Goal: Task Accomplishment & Management: Manage account settings

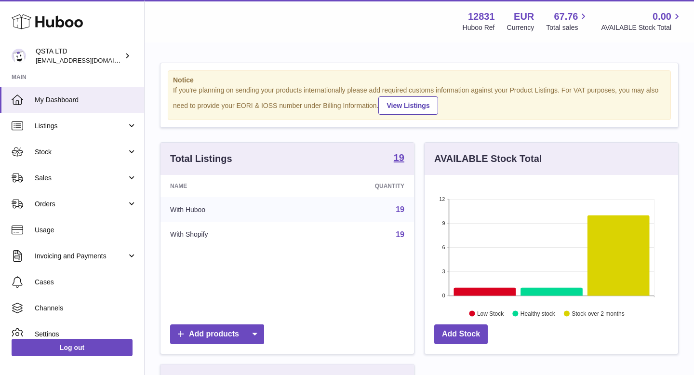
scroll to position [150, 253]
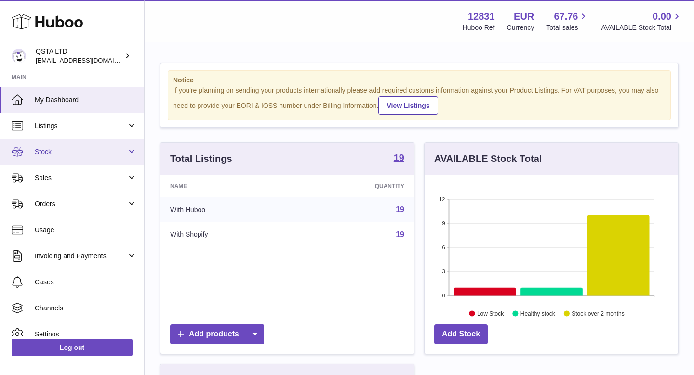
click at [107, 153] on span "Stock" at bounding box center [81, 151] width 92 height 9
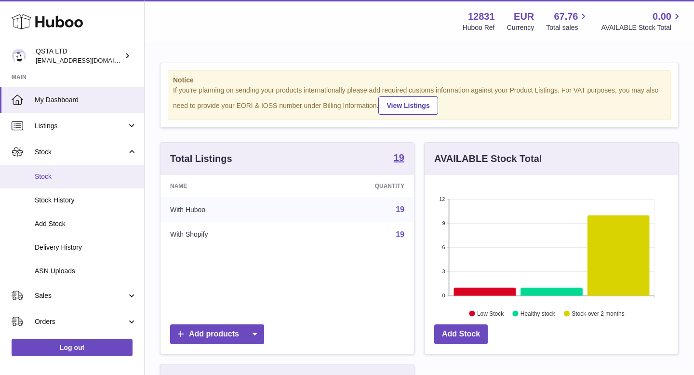
click at [100, 175] on span "Stock" at bounding box center [86, 176] width 102 height 9
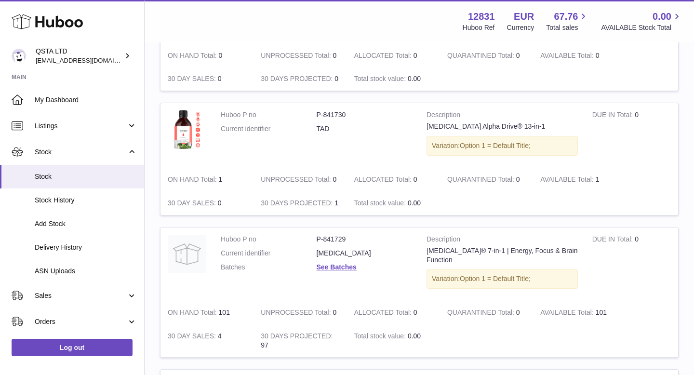
scroll to position [616, 0]
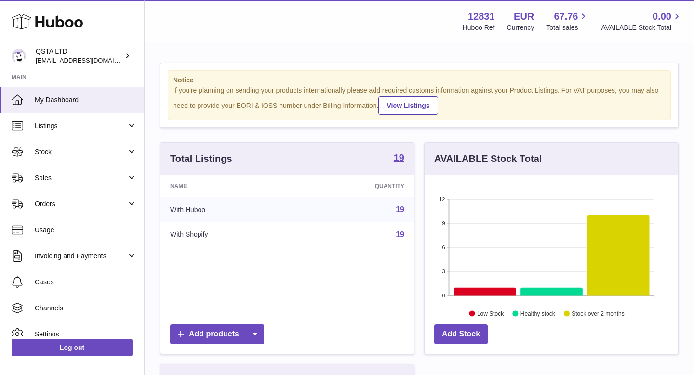
scroll to position [150, 253]
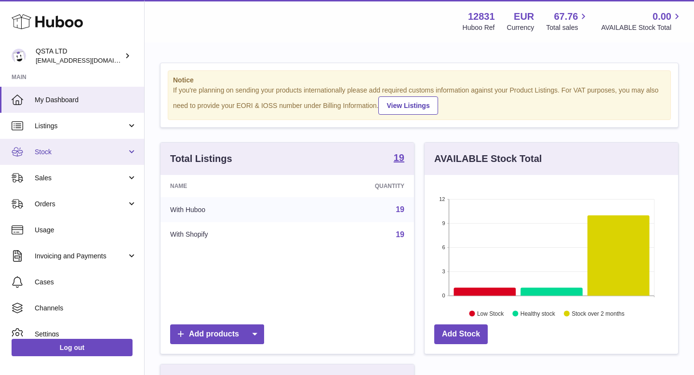
click at [103, 153] on span "Stock" at bounding box center [81, 151] width 92 height 9
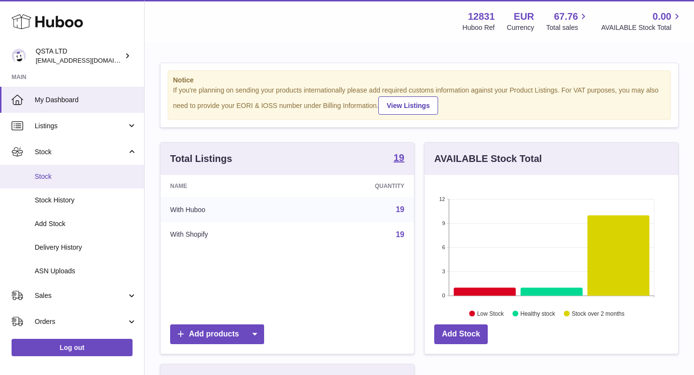
click at [98, 178] on span "Stock" at bounding box center [86, 176] width 102 height 9
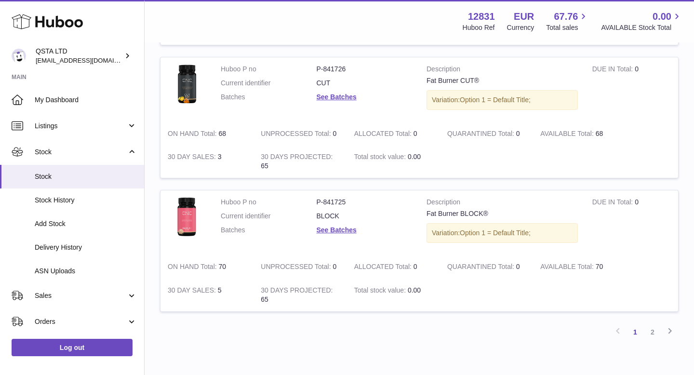
scroll to position [1221, 0]
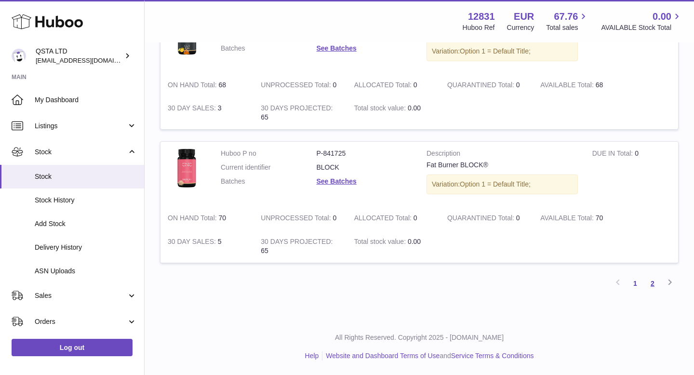
click at [655, 282] on link "2" at bounding box center [652, 283] width 17 height 17
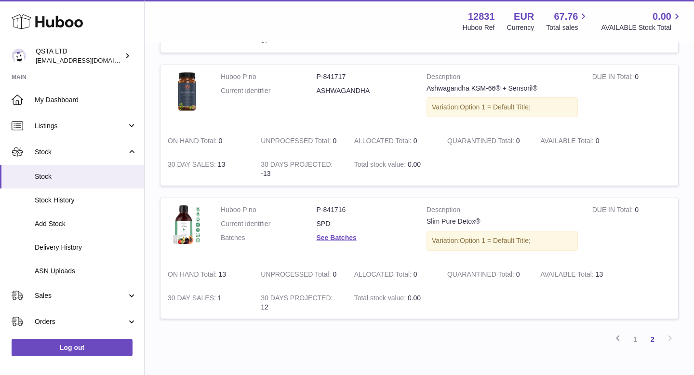
scroll to position [1070, 0]
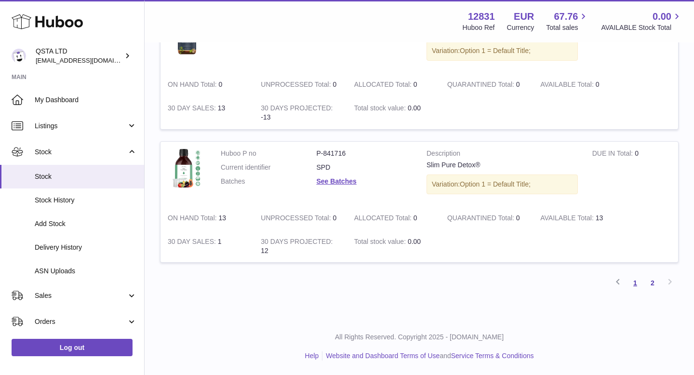
click at [633, 283] on link "1" at bounding box center [634, 282] width 17 height 17
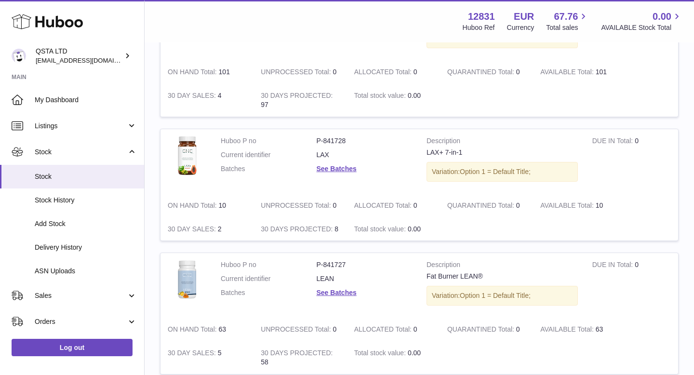
scroll to position [844, 0]
